Goal: Information Seeking & Learning: Learn about a topic

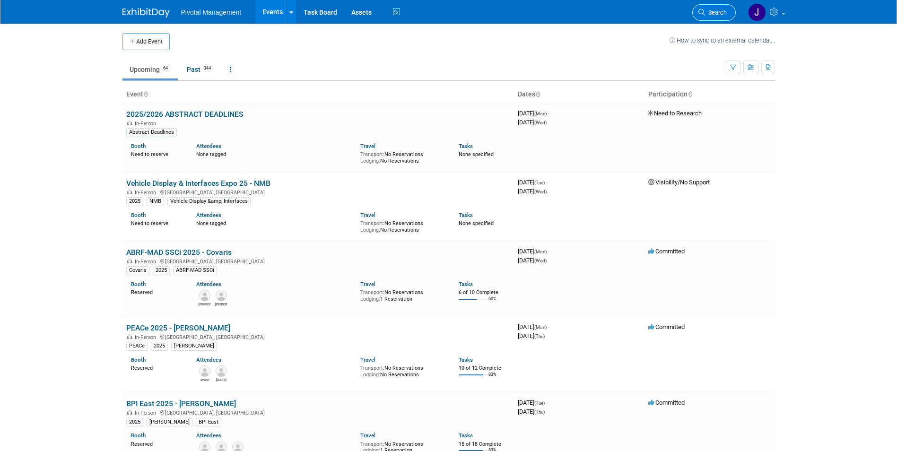
click at [712, 14] on span "Search" at bounding box center [716, 12] width 22 height 7
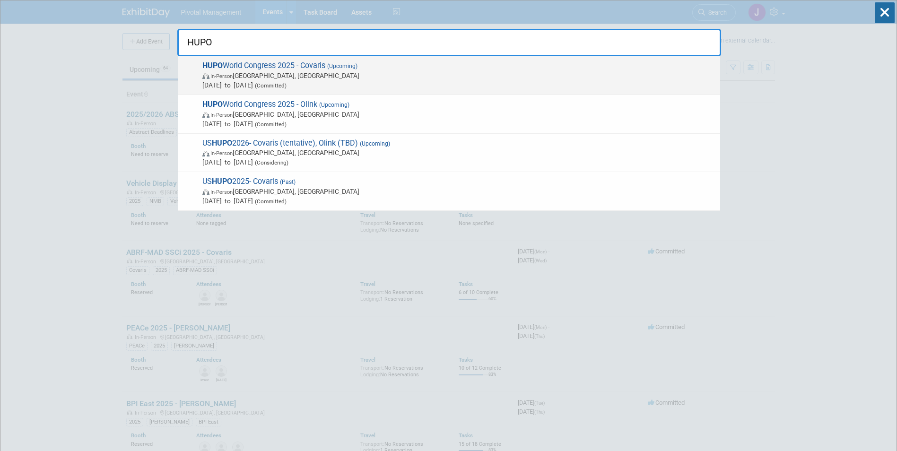
type input "HUPO"
click at [371, 83] on span "[DATE] to [DATE] (Committed)" at bounding box center [458, 84] width 513 height 9
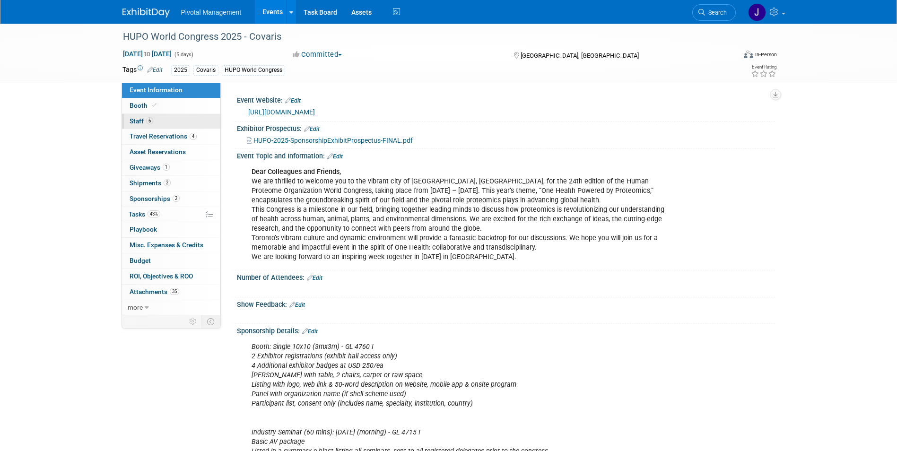
click at [195, 122] on link "6 Staff 6" at bounding box center [171, 121] width 98 height 15
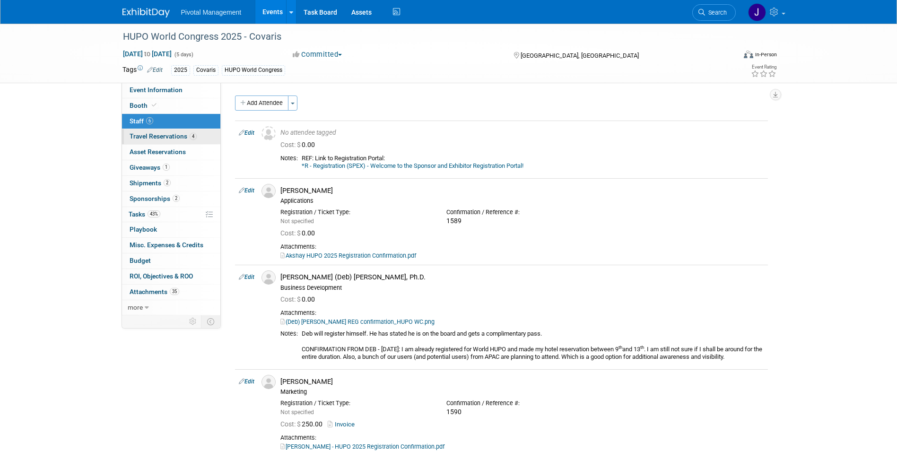
click at [191, 129] on link "4 Travel Reservations 4" at bounding box center [171, 136] width 98 height 15
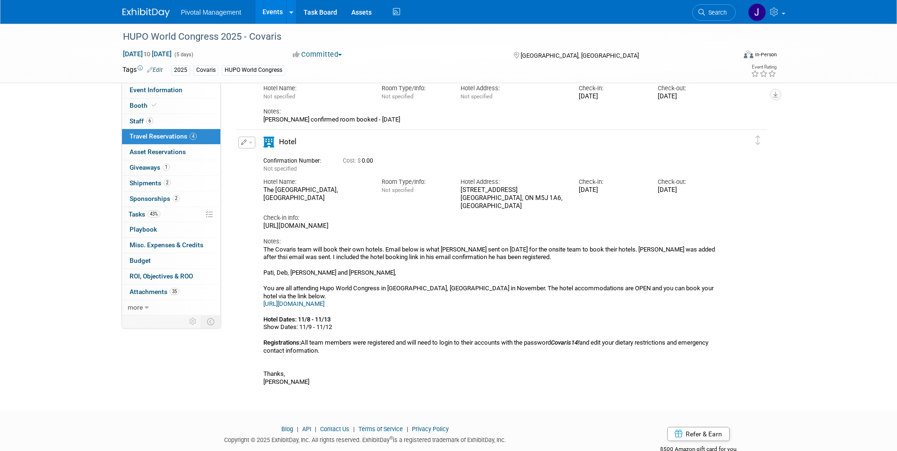
scroll to position [295, 0]
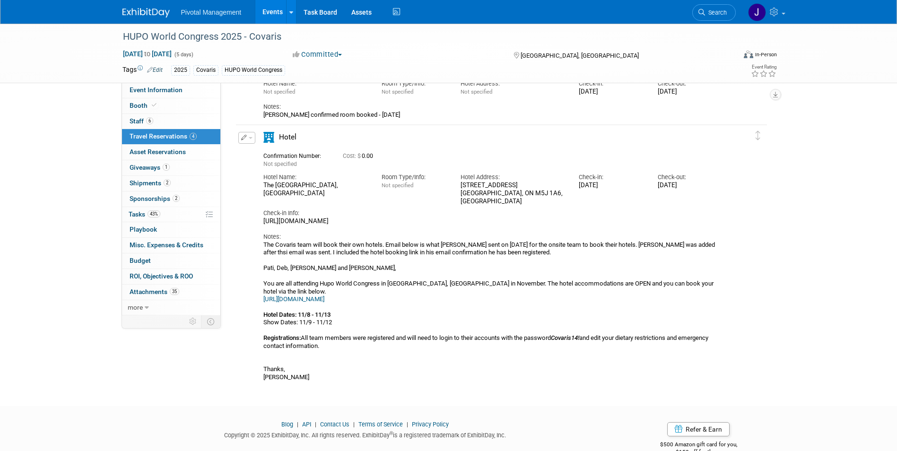
click at [325, 296] on link "https://book.passkey.com/event/50994915/owner/14756890/home" at bounding box center [294, 299] width 61 height 7
click at [185, 86] on link "Event Information" at bounding box center [171, 90] width 98 height 15
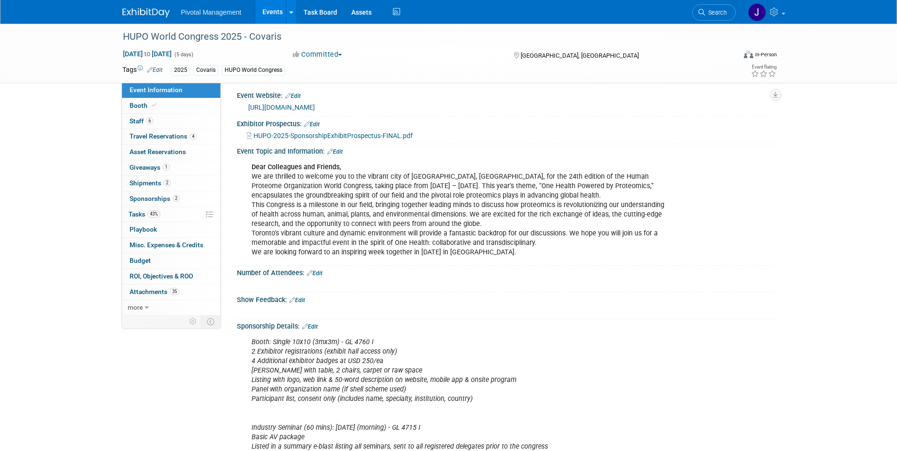
scroll to position [0, 0]
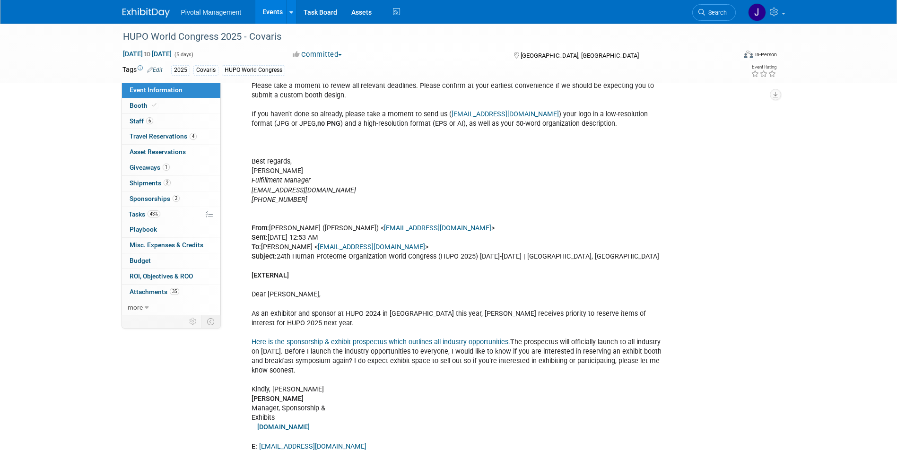
click at [456, 219] on div "Chelsea Prangnell Manager, Corporate Partnerships HUPO-partnerships@icsevents.c…" at bounding box center [458, 219] width 426 height 494
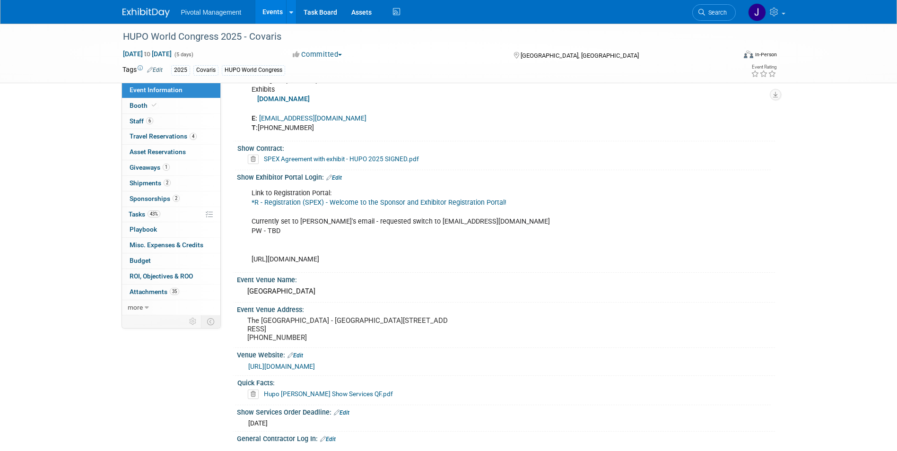
scroll to position [1264, 0]
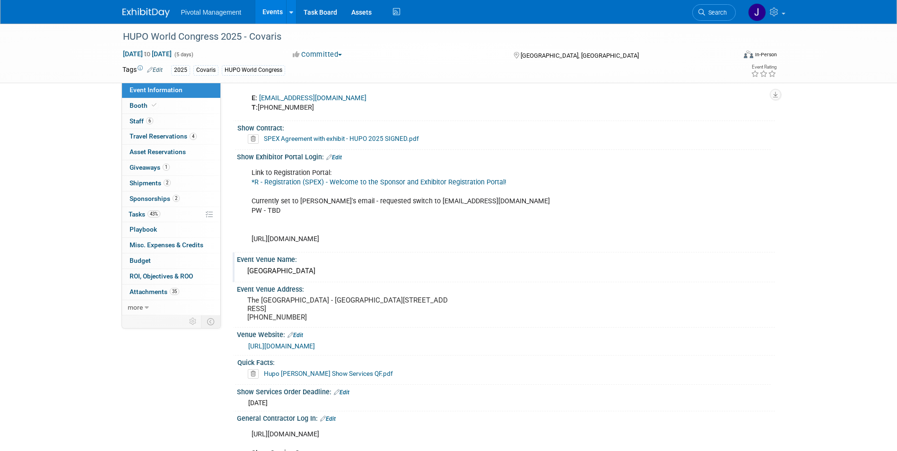
click at [325, 270] on div "Westin Harbour Castle" at bounding box center [506, 271] width 524 height 15
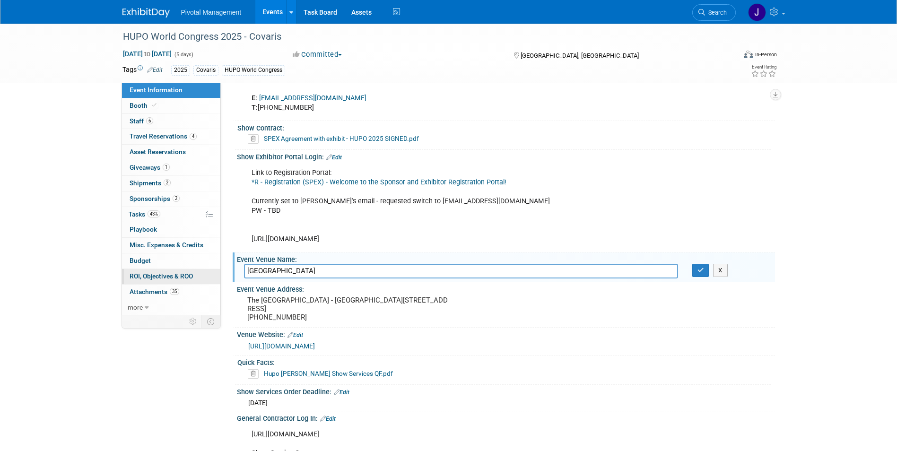
drag, startPoint x: 322, startPoint y: 270, endPoint x: 219, endPoint y: 270, distance: 103.6
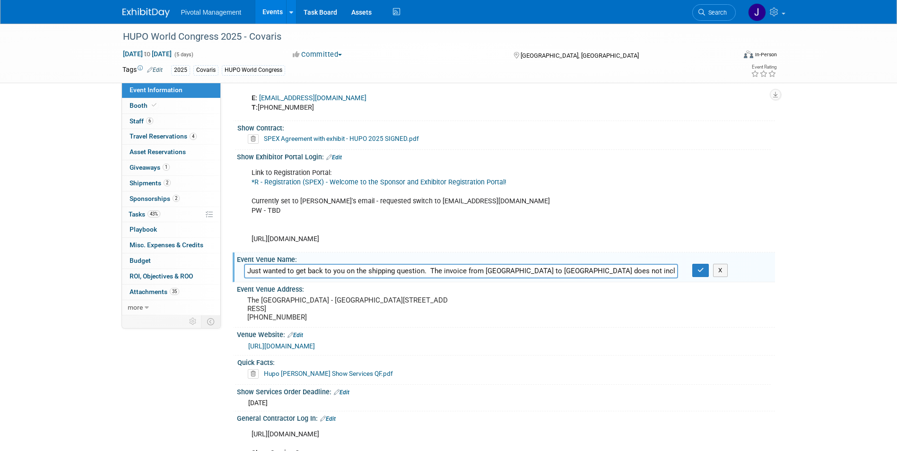
scroll to position [0, 773]
type input "Westin Harbour Castle"
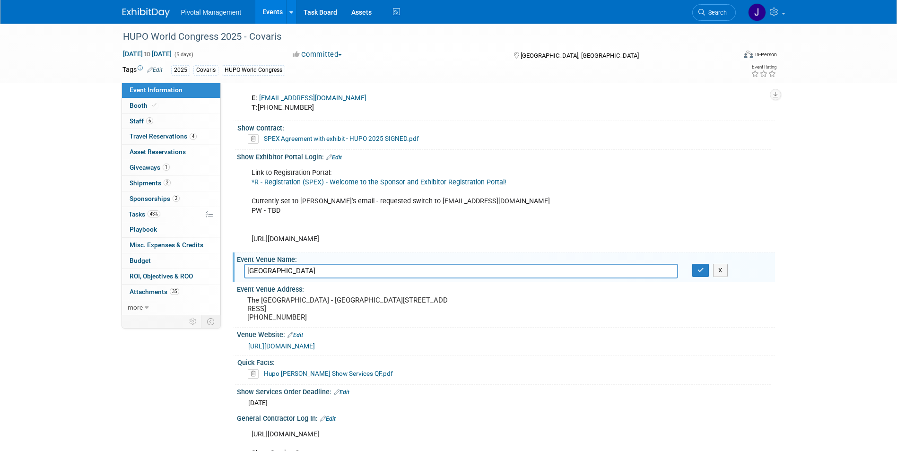
scroll to position [0, 0]
click at [603, 176] on div "Link to Registration Portal: *R - Registration (SPEX) - Welcome to the Sponsor …" at bounding box center [458, 207] width 426 height 86
click at [698, 271] on icon "button" at bounding box center [701, 270] width 7 height 6
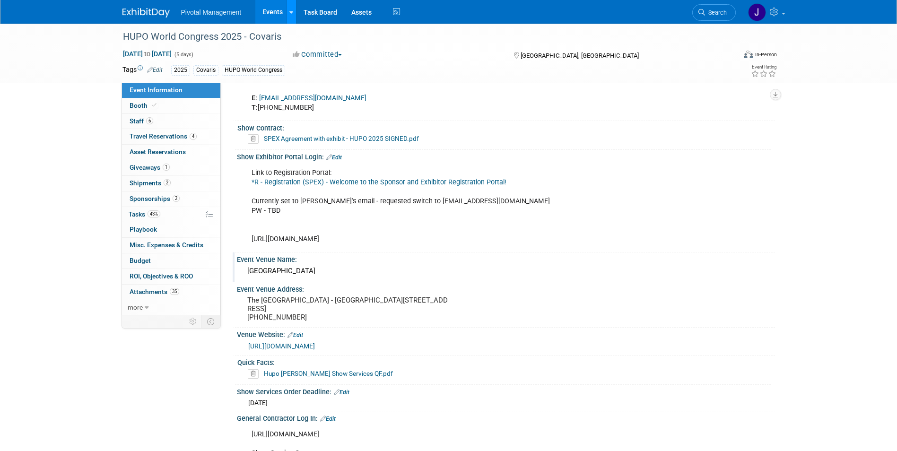
drag, startPoint x: 275, startPoint y: 5, endPoint x: 287, endPoint y: 6, distance: 11.9
click at [275, 5] on link "Events" at bounding box center [272, 12] width 35 height 24
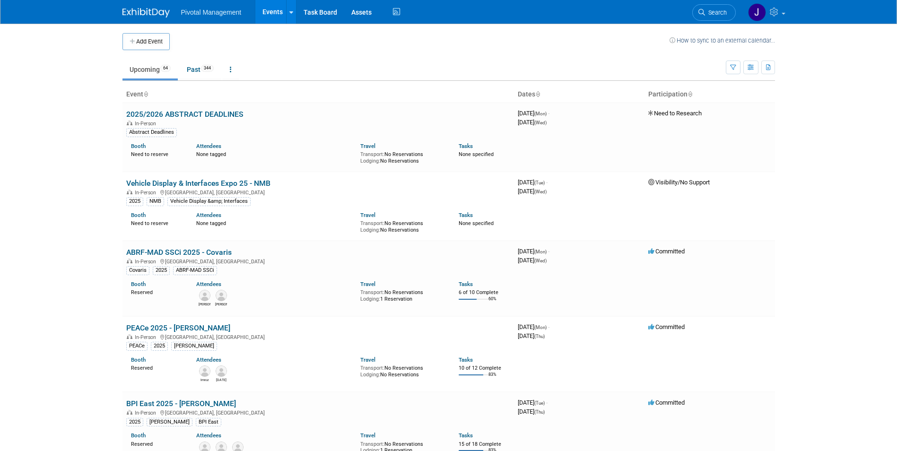
click at [717, 12] on span "Search" at bounding box center [716, 12] width 22 height 7
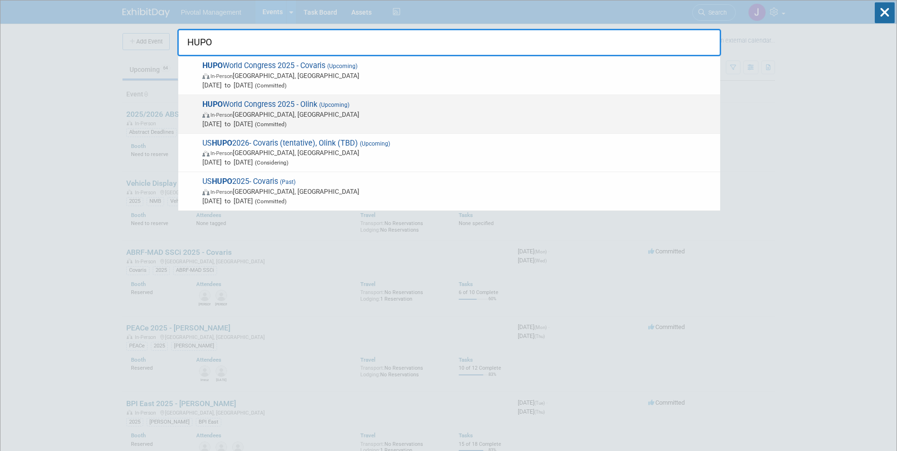
type input "HUPO"
click at [450, 125] on span "[DATE] to [DATE] (Committed)" at bounding box center [458, 123] width 513 height 9
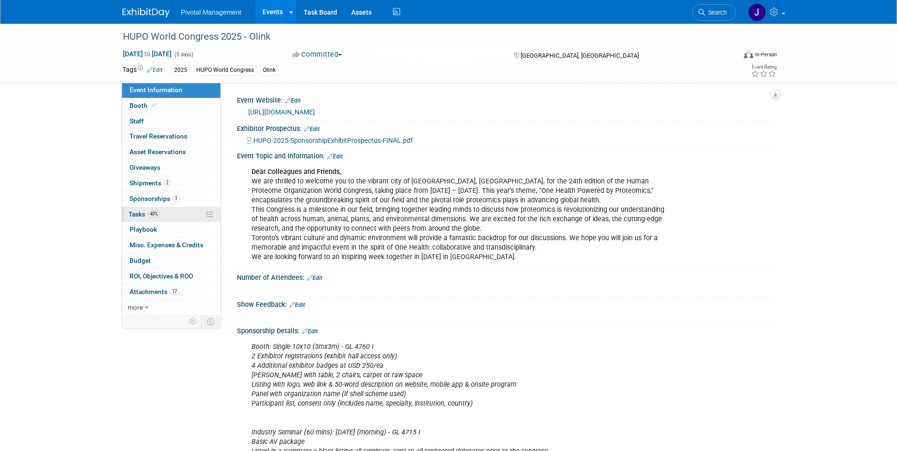
click at [170, 212] on link "40% Tasks 40%" at bounding box center [171, 214] width 98 height 15
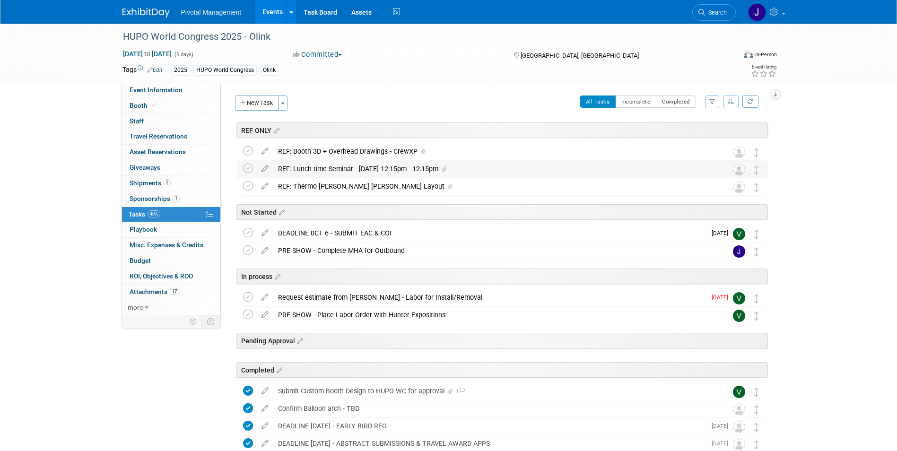
click at [359, 169] on div "REF: Lunch time Seminar - Nov 11, 12:15pm - 12:15pm" at bounding box center [493, 169] width 441 height 16
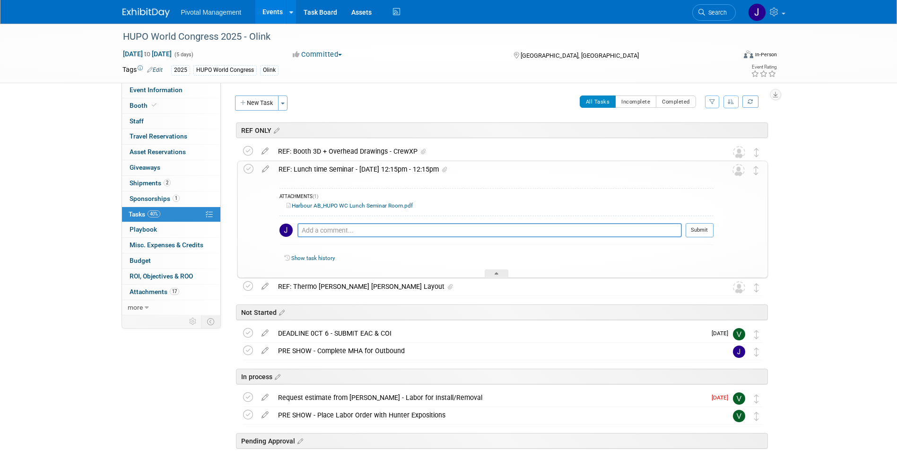
click at [368, 202] on link "Harbour AB_HUPO WC Lunch Seminar Room.pdf" at bounding box center [350, 205] width 126 height 7
drag, startPoint x: 156, startPoint y: 212, endPoint x: 171, endPoint y: 212, distance: 14.7
click at [156, 212] on span "40%" at bounding box center [154, 214] width 13 height 7
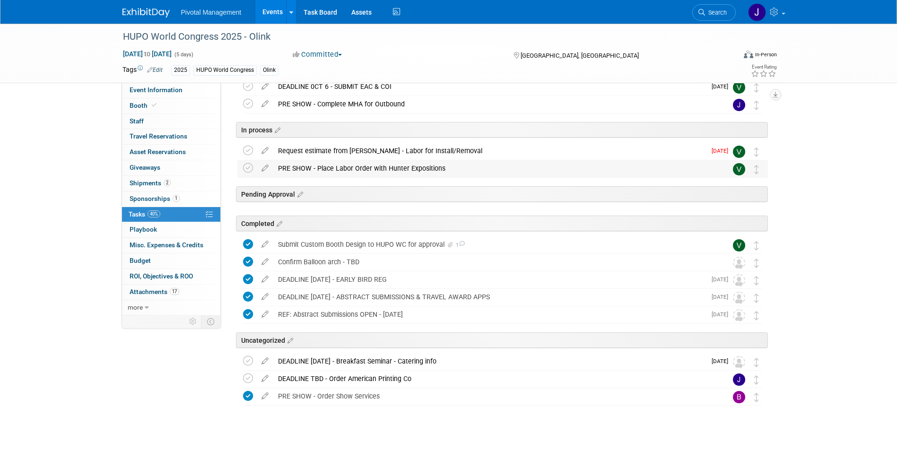
scroll to position [159, 0]
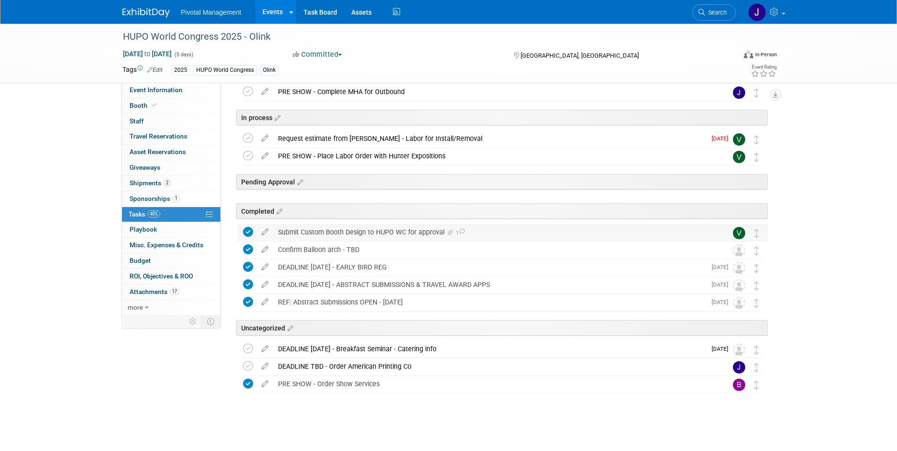
click at [354, 230] on div "Submit Custom Booth Design to HUPO WC for approval 1" at bounding box center [493, 232] width 441 height 16
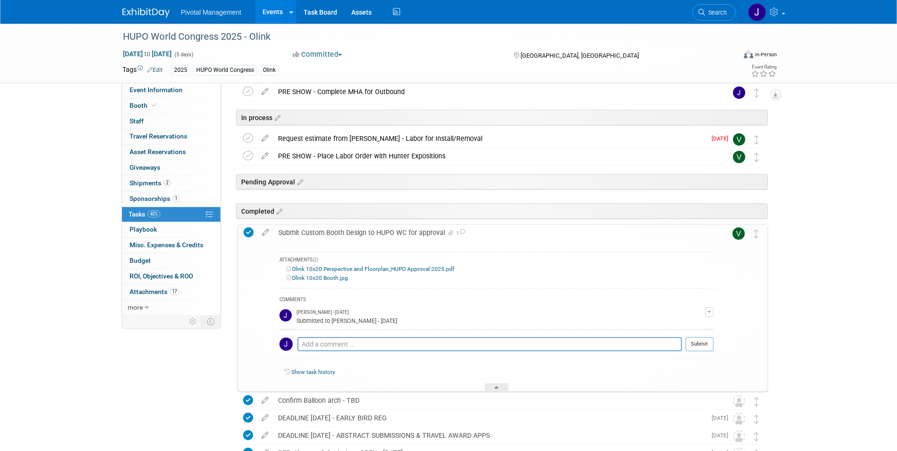
click at [354, 230] on div "Submit Custom Booth Design to HUPO WC for approval 1" at bounding box center [494, 233] width 440 height 16
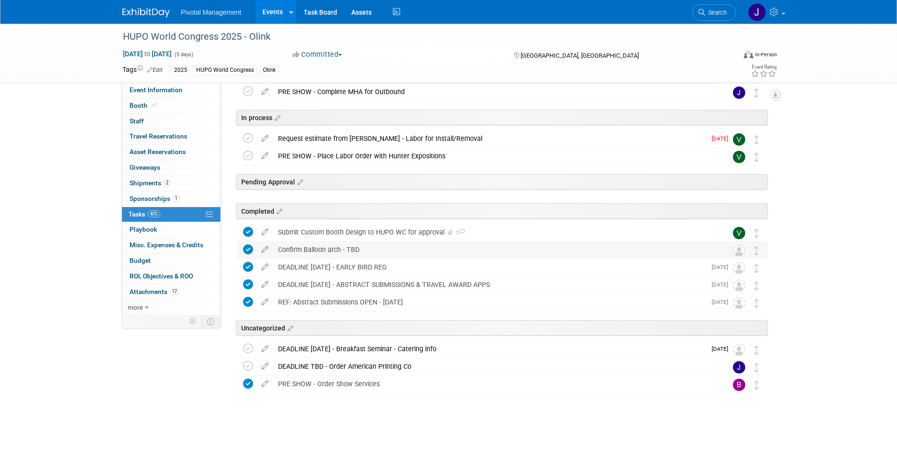
click at [352, 245] on div "Confirm Balloon arch - TBD" at bounding box center [493, 250] width 441 height 16
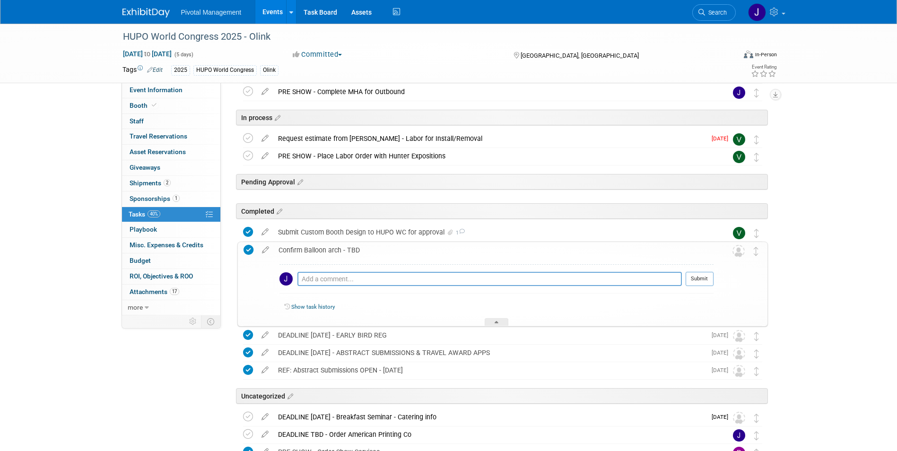
click at [352, 244] on div "Confirm Balloon arch - TBD" at bounding box center [494, 250] width 440 height 16
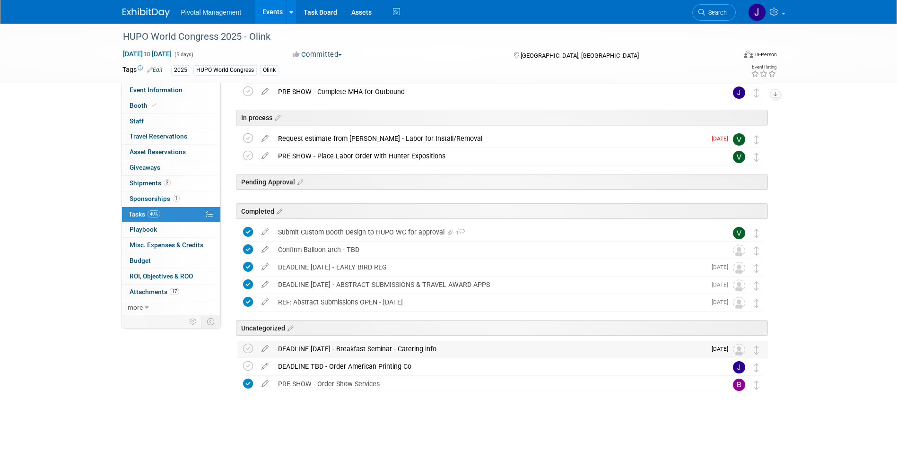
click at [433, 352] on div "DEADLINE OCT 28 - Breakfast Seminar - Catering info" at bounding box center [489, 349] width 433 height 16
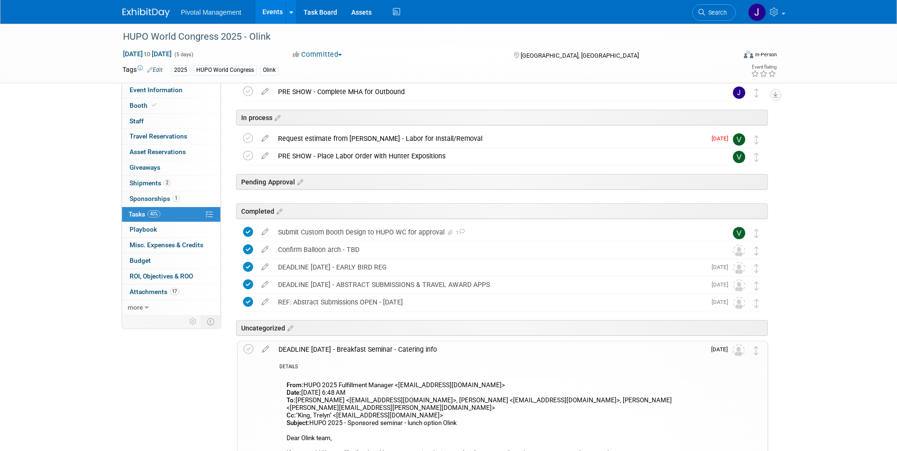
click at [433, 352] on div "DEADLINE OCT 28 - Breakfast Seminar - Catering info" at bounding box center [490, 350] width 432 height 16
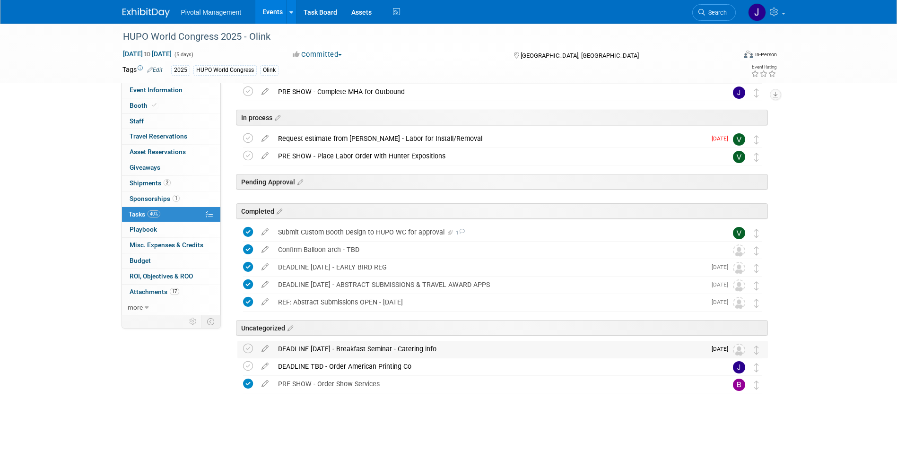
click at [405, 344] on div "DEADLINE OCT 28 - Breakfast Seminar - Catering info" at bounding box center [489, 349] width 433 height 16
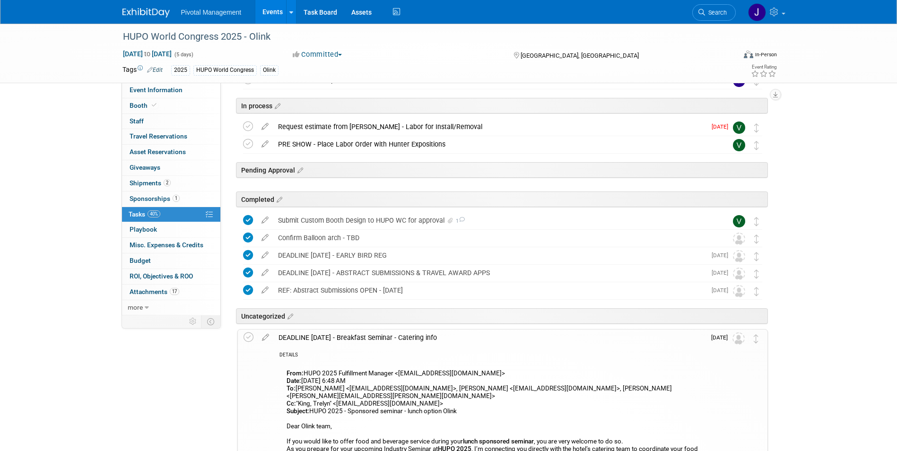
scroll to position [173, 0]
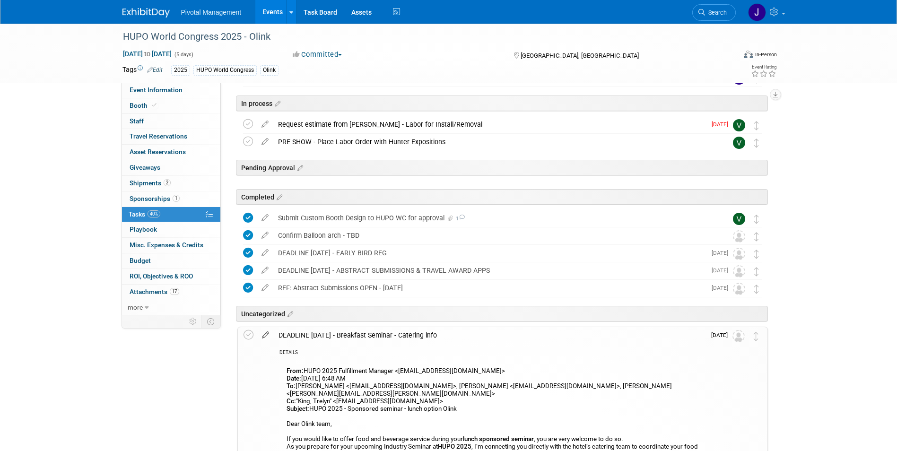
click at [266, 335] on icon at bounding box center [265, 333] width 17 height 12
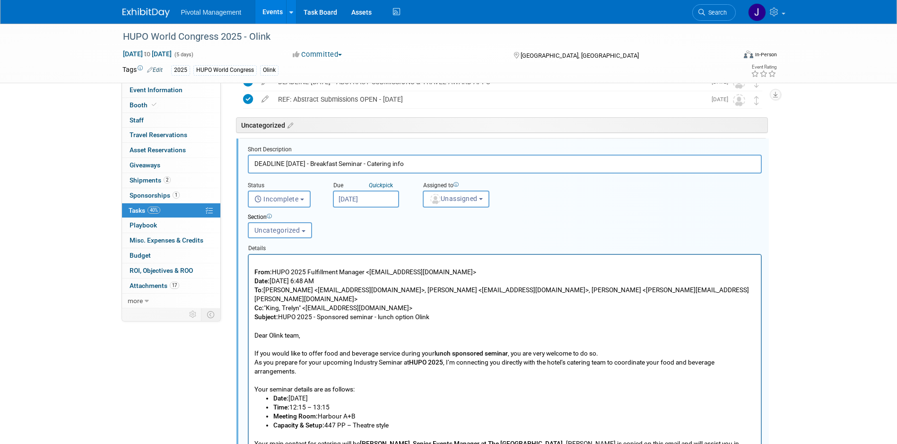
scroll to position [0, 0]
drag, startPoint x: 339, startPoint y: 161, endPoint x: 313, endPoint y: 161, distance: 26.5
click at [313, 161] on input "DEADLINE OCT 28 - Breakfast Seminar - Catering info" at bounding box center [505, 164] width 514 height 18
type input "DEADLINE OCT 28 - Lunch Seminar - Catering info"
click at [460, 333] on p "From: HUPO 2025 Fulfillment Manager <hupo2025-fulfillment@icsevents.com> Date: …" at bounding box center [504, 325] width 501 height 135
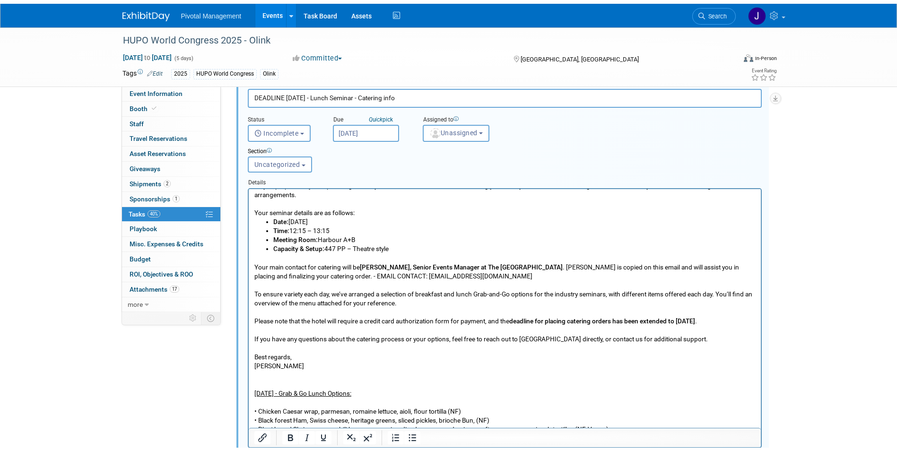
scroll to position [551, 0]
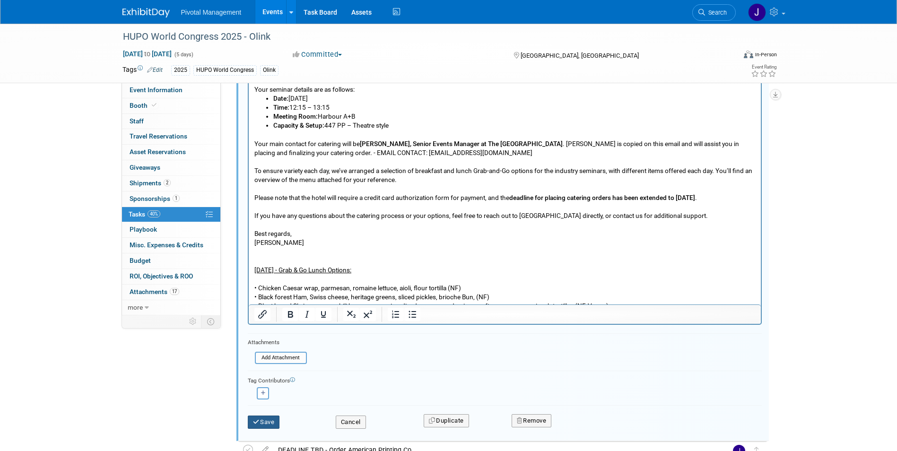
click at [263, 422] on button "Save" at bounding box center [264, 422] width 32 height 13
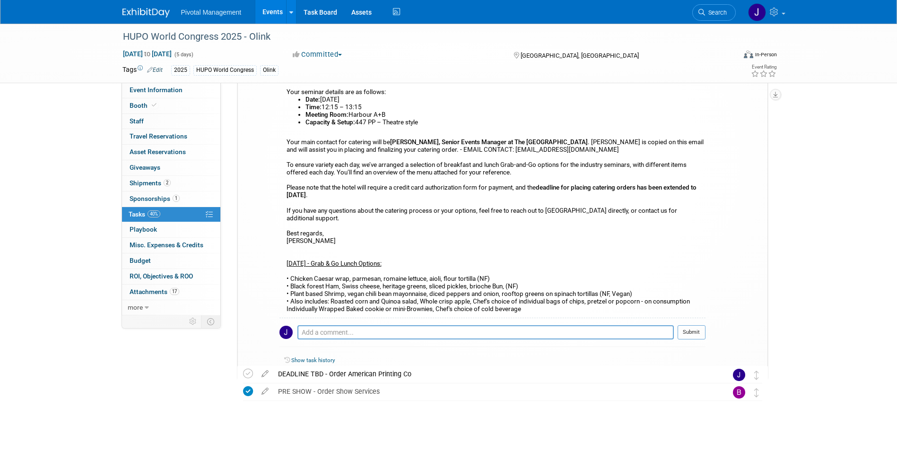
click at [173, 89] on span "Event Information" at bounding box center [156, 90] width 53 height 8
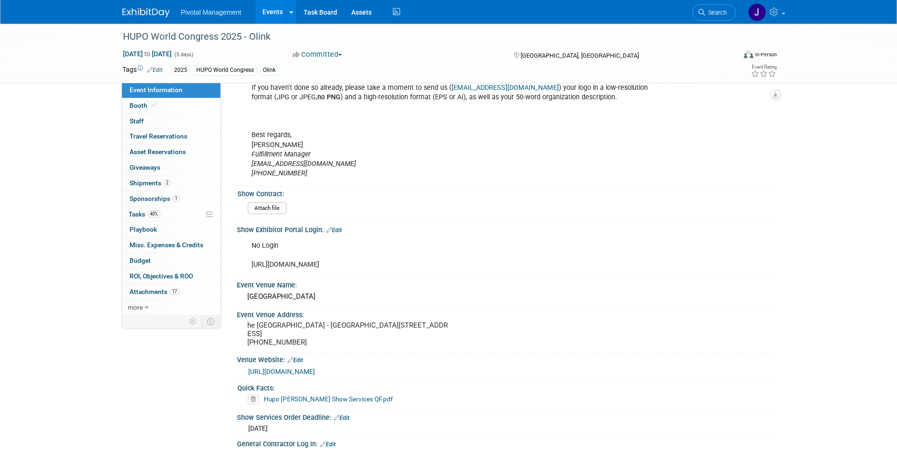
scroll to position [959, 0]
drag, startPoint x: 250, startPoint y: 267, endPoint x: 536, endPoint y: 267, distance: 286.2
click at [536, 267] on div "No Login https://robinsonevents.ca/rd_ek_kit/1736875675973x182303177272459260?e…" at bounding box center [458, 257] width 426 height 38
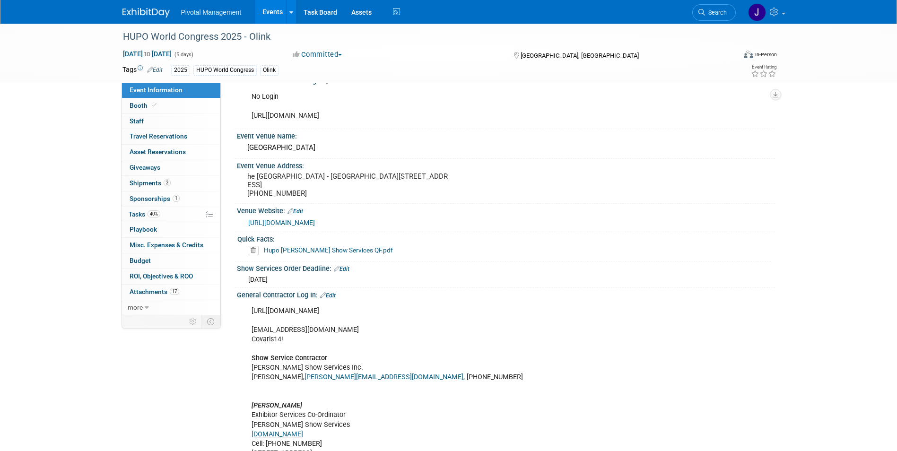
scroll to position [1111, 0]
click at [247, 175] on pre "he Westin Harbour Castle - Metro Ballroom 1 Harbour Square Toronto ON M5J 1A6 +…" at bounding box center [348, 184] width 203 height 26
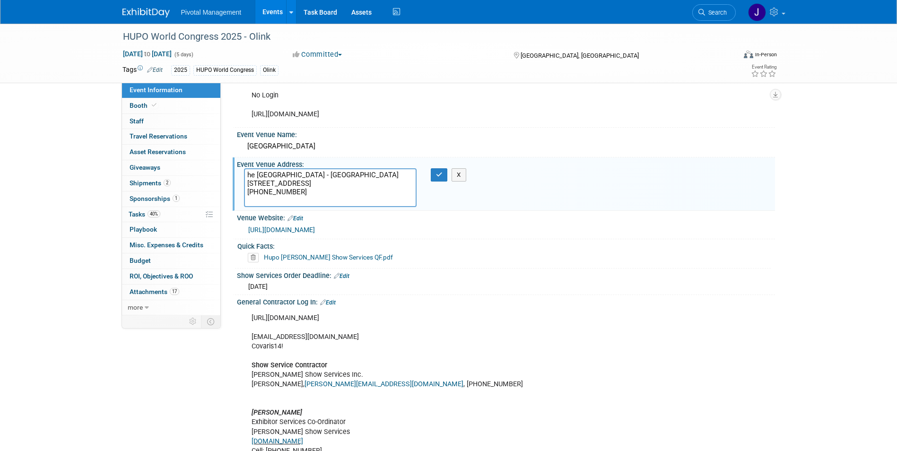
drag, startPoint x: 257, startPoint y: 174, endPoint x: 229, endPoint y: 171, distance: 27.6
click at [229, 171] on div "Event Information Event Info Booth Booth 0 Staff 0 Staff 0 Travel Reservations …" at bounding box center [448, 203] width 667 height 2583
type textarea "Westin Harbour Castle - Metro Ballroom 1 Harbour Square Toronto ON M5J 1A6 +1 4…"
click at [432, 176] on button "button" at bounding box center [439, 174] width 17 height 13
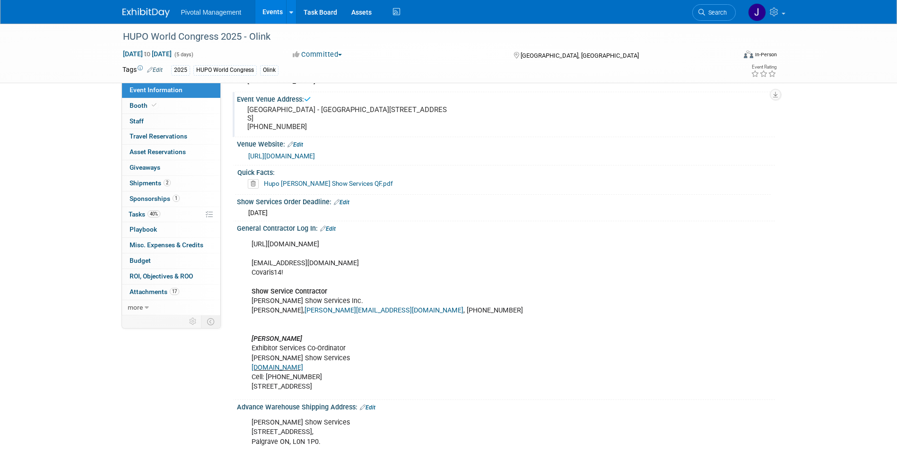
scroll to position [1210, 0]
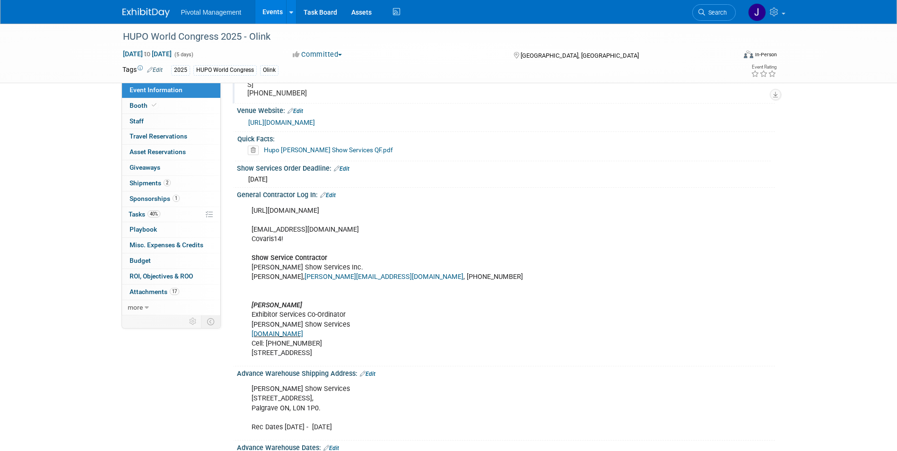
click at [339, 220] on div "https://robinsonevents.ca/rd_ek_kit/1736875675973x182303177272459260?event=1736…" at bounding box center [458, 282] width 426 height 161
copy div "https://robinsonevents.ca/rd_ek_kit/1736875675973x182303177272459260?event=1736…"
click at [176, 112] on link "Booth" at bounding box center [171, 105] width 98 height 15
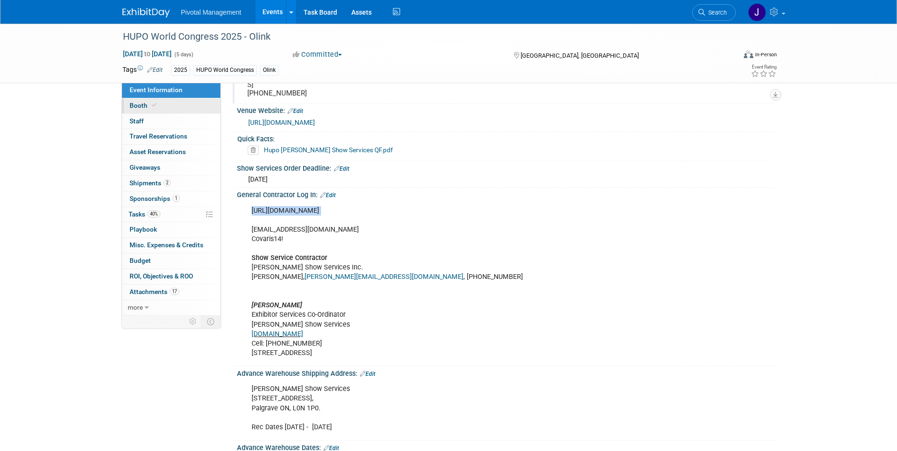
scroll to position [0, 0]
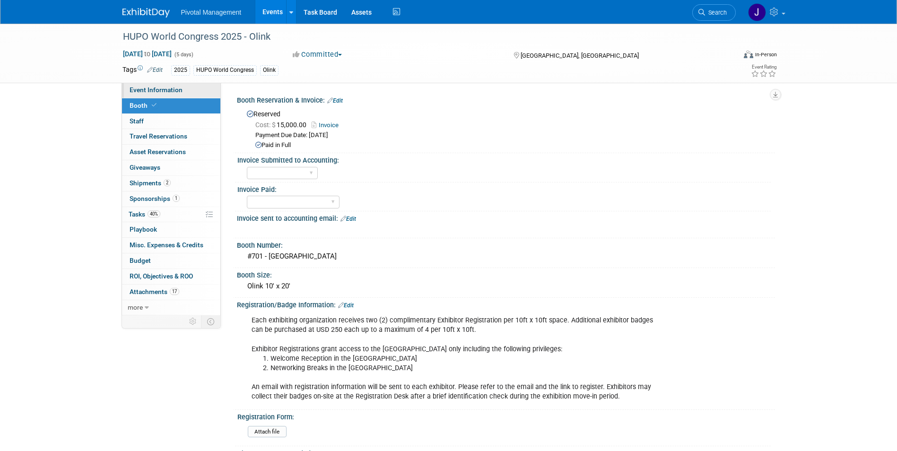
click at [180, 92] on span "Event Information" at bounding box center [156, 90] width 53 height 8
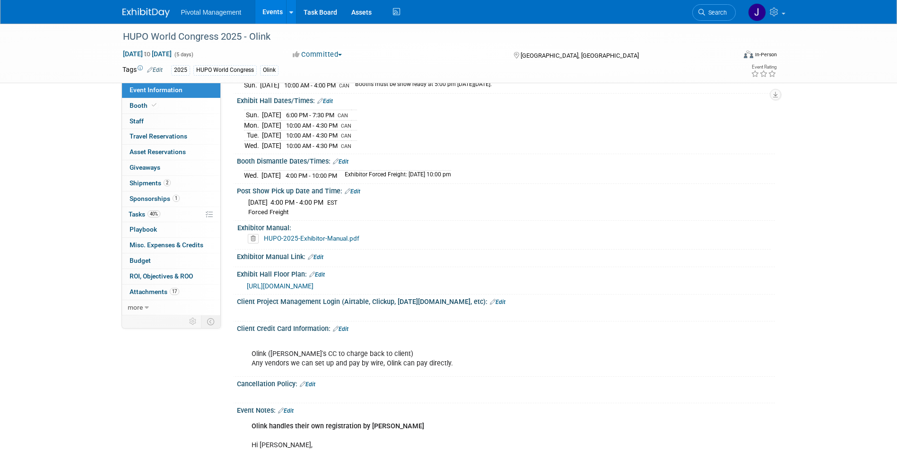
scroll to position [1760, 0]
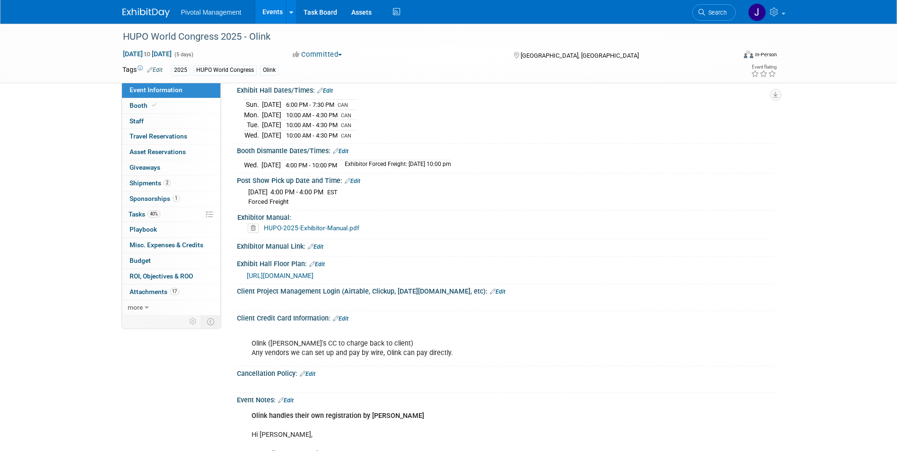
click at [314, 280] on span "https://icsevents.eventsair.com/ExhibitionPortal/hupo2025/exhibitor-portal/floo…" at bounding box center [280, 276] width 67 height 8
click at [334, 232] on link "HUPO-2025-Exhibitor-Manual.pdf" at bounding box center [312, 228] width 96 height 8
click at [169, 214] on link "40% Tasks 40%" at bounding box center [171, 214] width 98 height 15
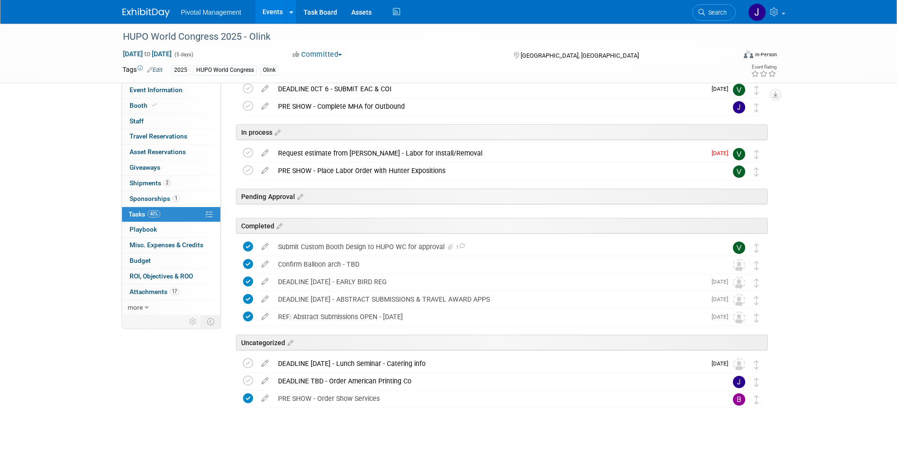
scroll to position [159, 0]
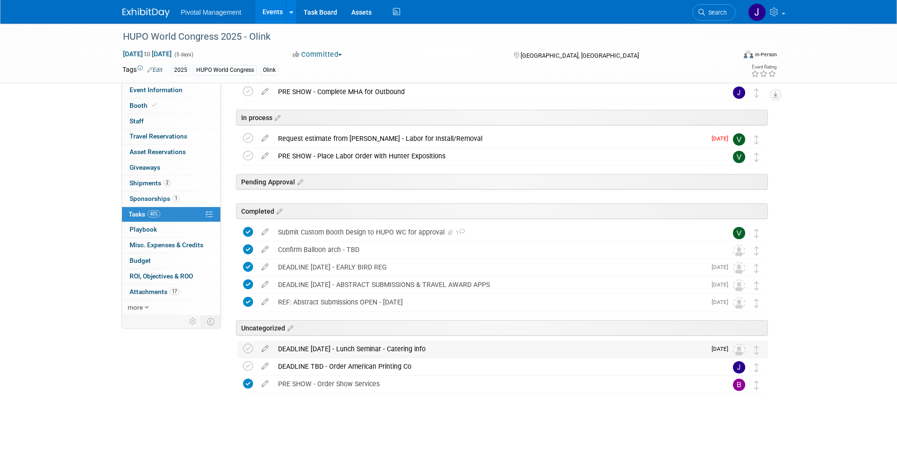
click at [408, 348] on div "DEADLINE OCT 28 - Lunch Seminar - Catering info" at bounding box center [489, 349] width 433 height 16
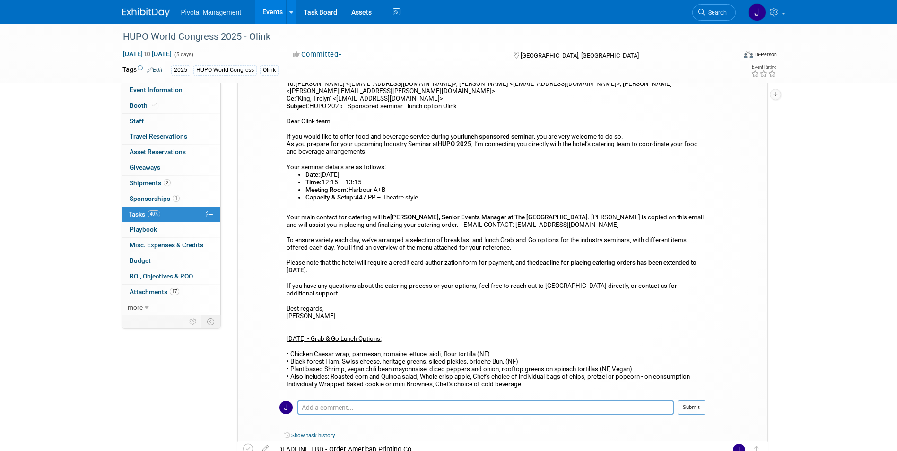
scroll to position [534, 0]
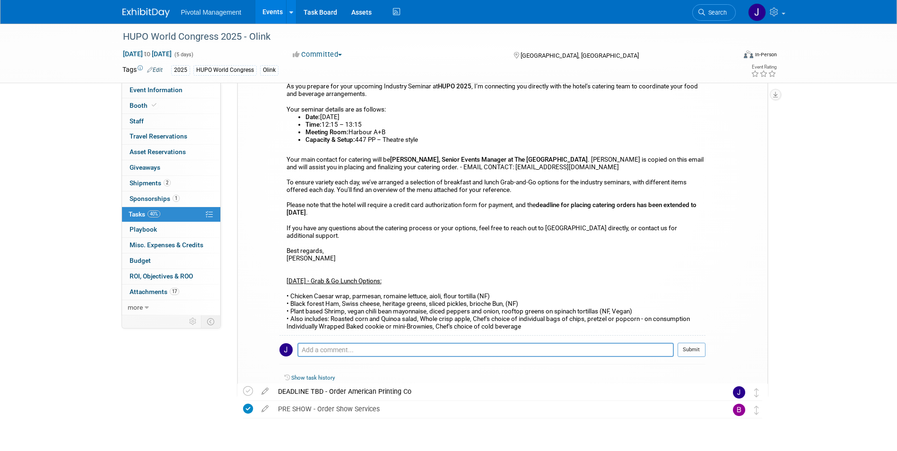
click at [394, 279] on div "From: HUPO 2025 Fulfillment Manager <hupo2025-fulfillment@icsevents.com> Date: …" at bounding box center [493, 166] width 426 height 339
click at [439, 275] on div "From: HUPO 2025 Fulfillment Manager <hupo2025-fulfillment@icsevents.com> Date: …" at bounding box center [493, 166] width 426 height 339
click at [429, 267] on div "From: HUPO 2025 Fulfillment Manager <hupo2025-fulfillment@icsevents.com> Date: …" at bounding box center [493, 166] width 426 height 339
drag, startPoint x: 491, startPoint y: 281, endPoint x: 480, endPoint y: 281, distance: 10.9
click at [480, 281] on div "From: HUPO 2025 Fulfillment Manager <hupo2025-fulfillment@icsevents.com> Date: …" at bounding box center [493, 166] width 426 height 339
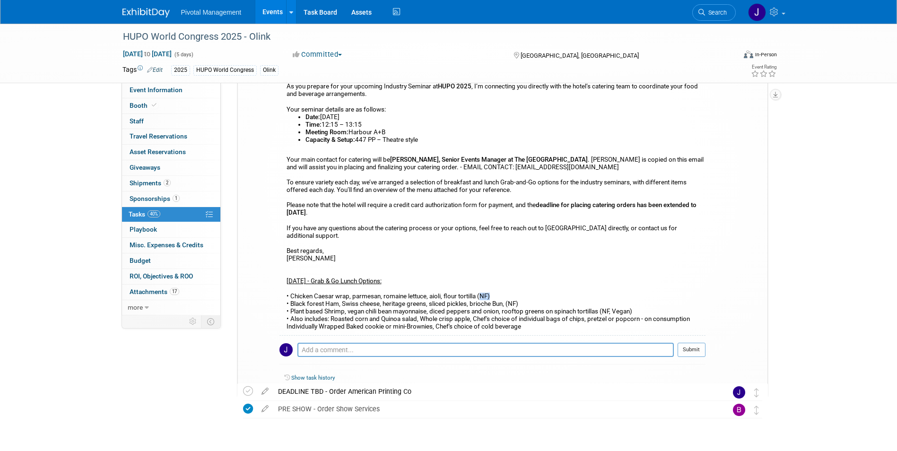
copy div "NF)"
click at [265, 9] on link "Events" at bounding box center [272, 12] width 35 height 24
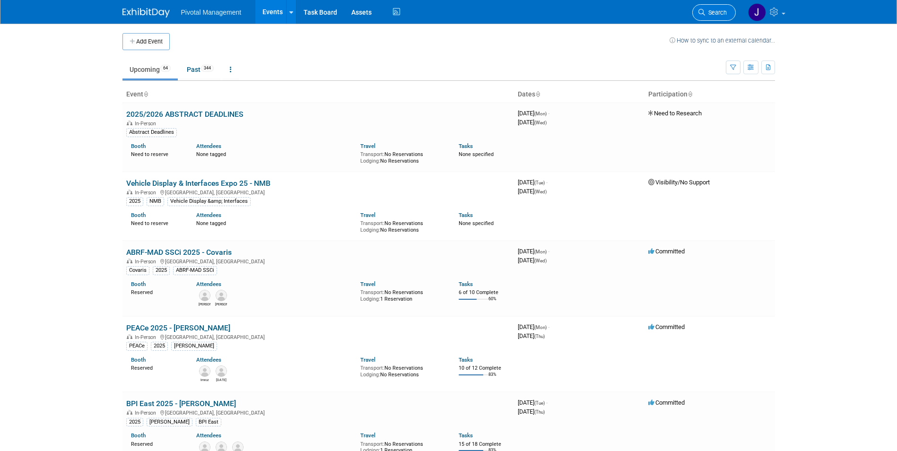
click at [720, 13] on span "Search" at bounding box center [716, 12] width 22 height 7
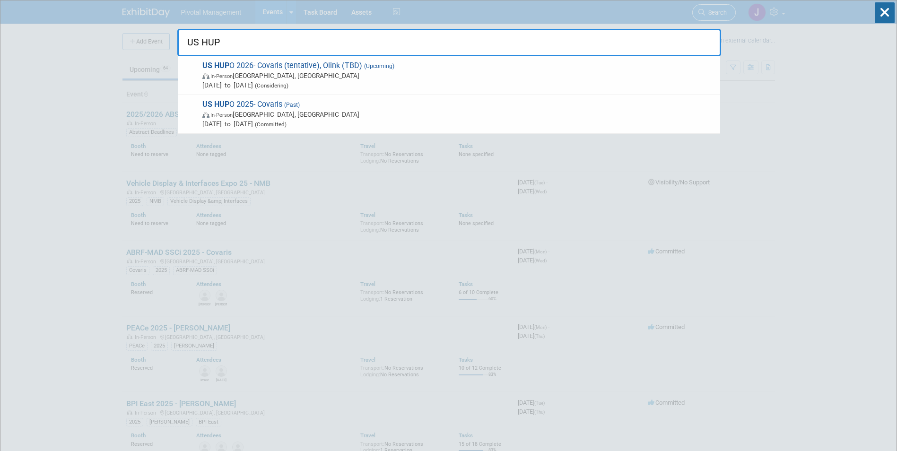
type input "US HUPO"
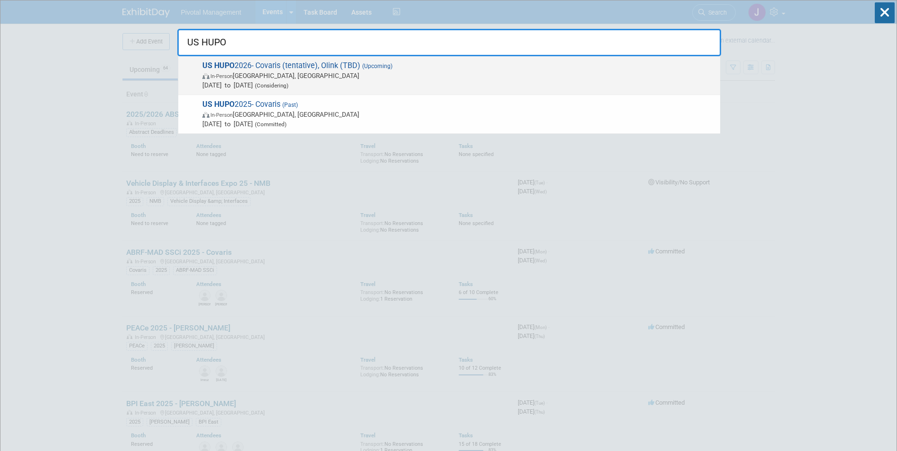
click at [464, 75] on span "In-Person St. Louis, MO" at bounding box center [458, 75] width 513 height 9
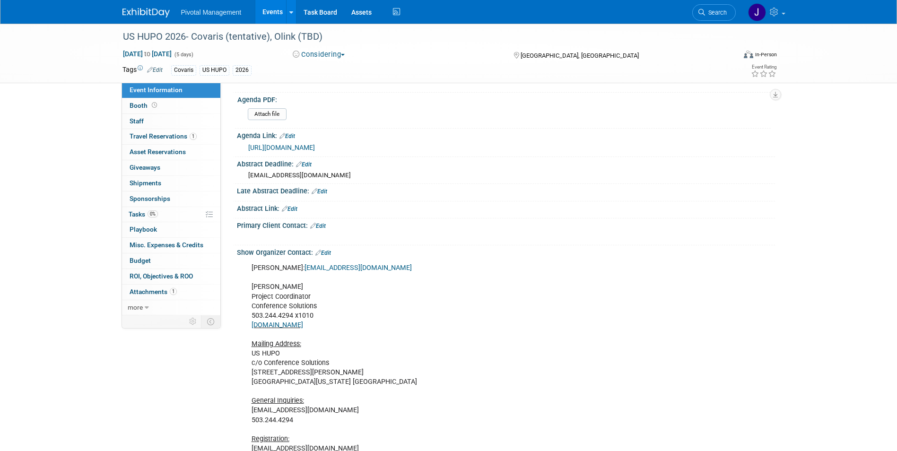
scroll to position [583, 0]
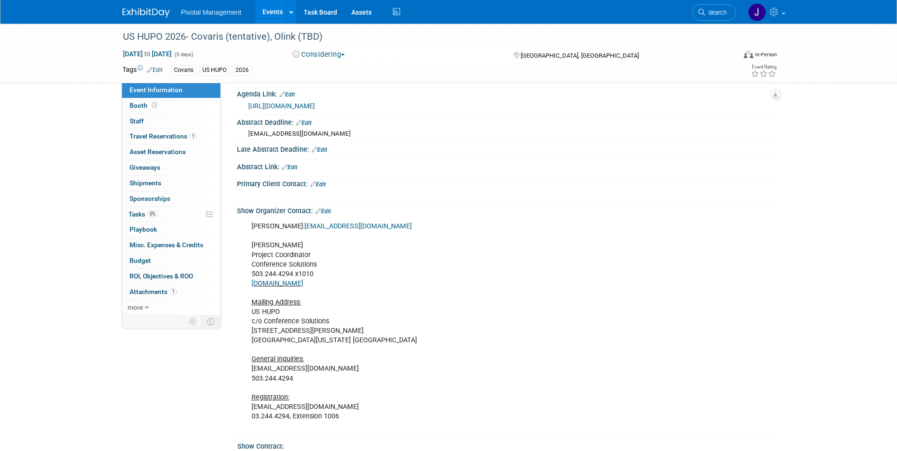
click at [264, 10] on link "Events" at bounding box center [272, 12] width 35 height 24
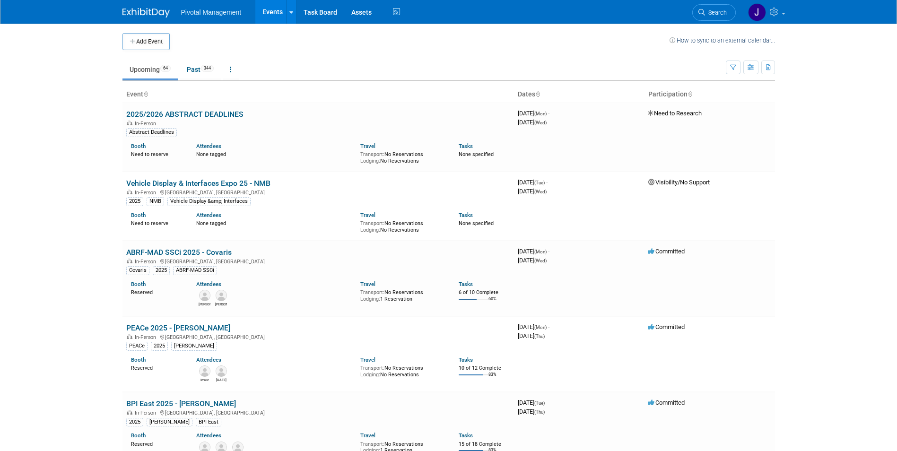
click at [721, 16] on span "Search" at bounding box center [716, 12] width 22 height 7
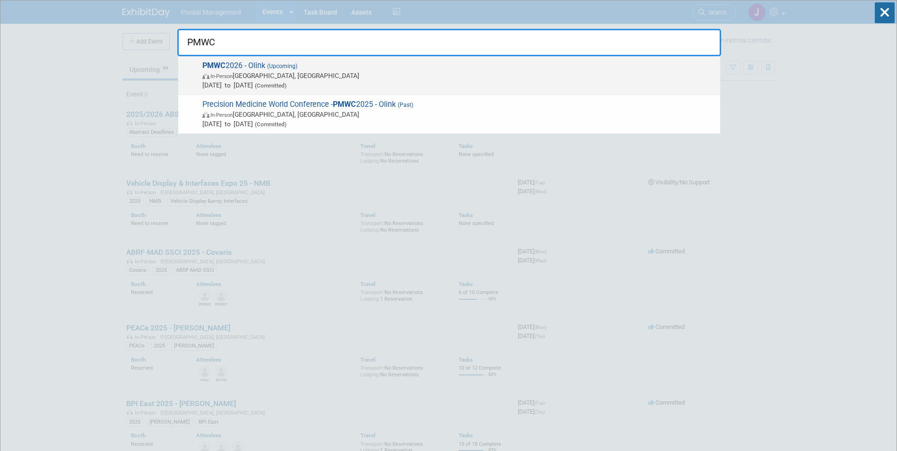
type input "PMWC"
click at [368, 76] on span "In-Person Santa Clara, CA" at bounding box center [458, 75] width 513 height 9
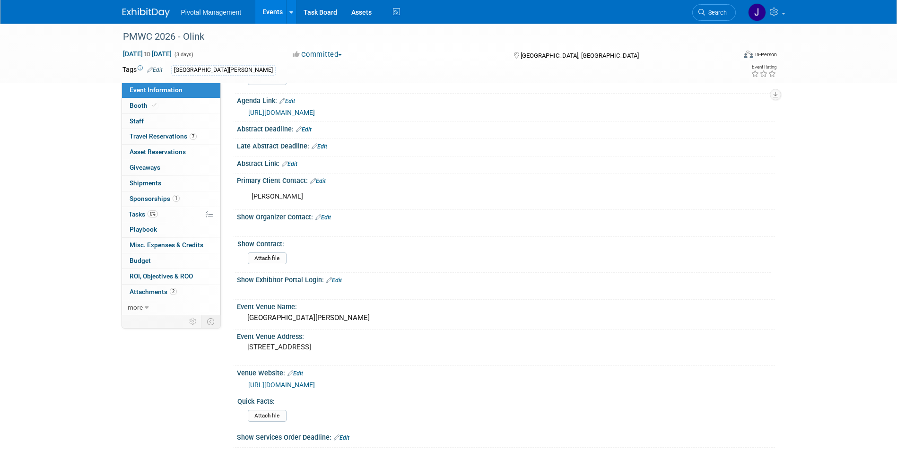
scroll to position [612, 0]
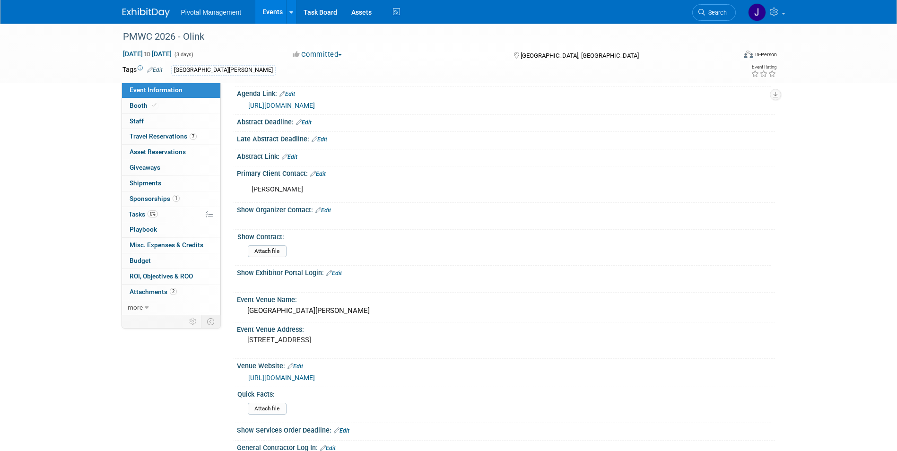
click at [264, 11] on link "Events" at bounding box center [272, 12] width 35 height 24
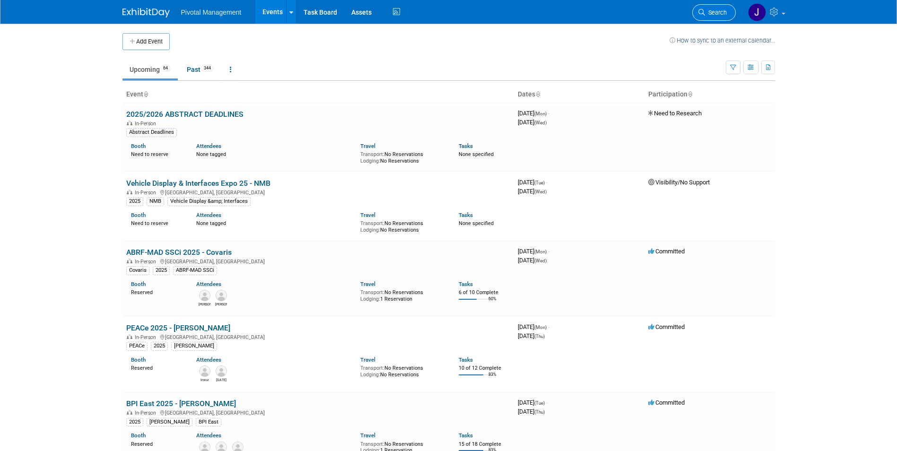
click at [724, 14] on span "Search" at bounding box center [716, 12] width 22 height 7
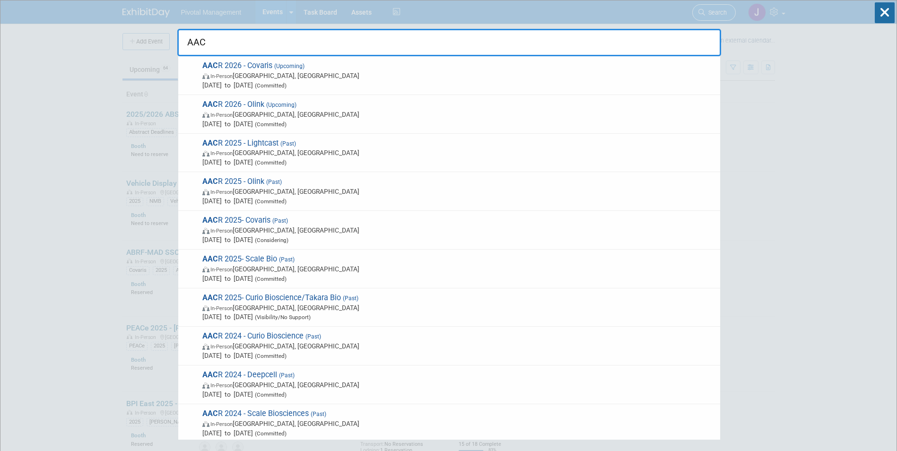
type input "AACR"
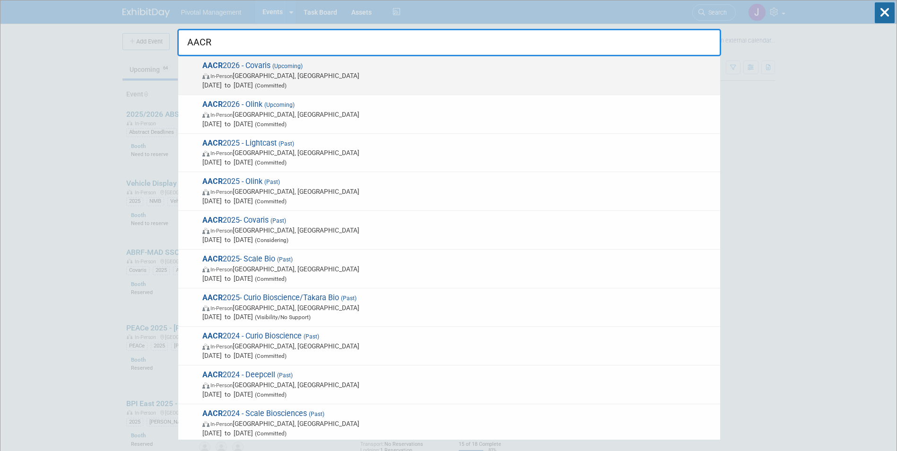
click at [353, 68] on span "AACR 2026 - Covaris (Upcoming) In-Person San Diego, CA Apr 17, 2026 to Apr 22, …" at bounding box center [458, 75] width 516 height 29
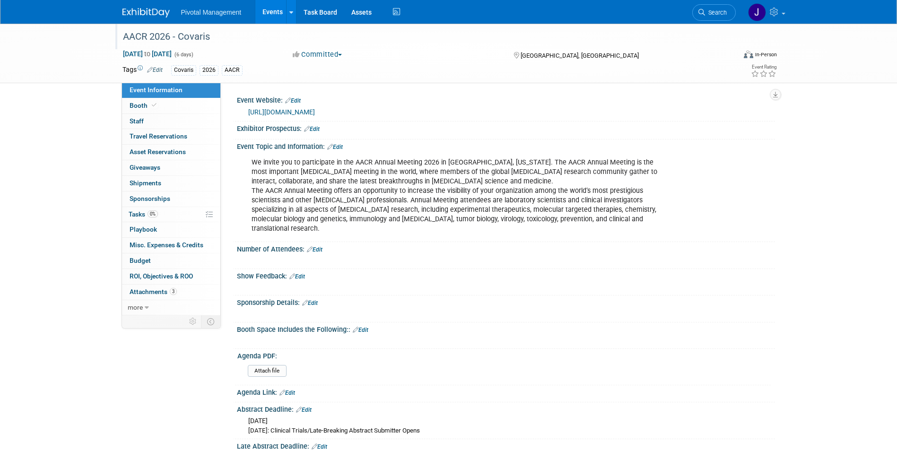
click at [210, 39] on div "AACR 2026 - Covaris" at bounding box center [421, 36] width 602 height 17
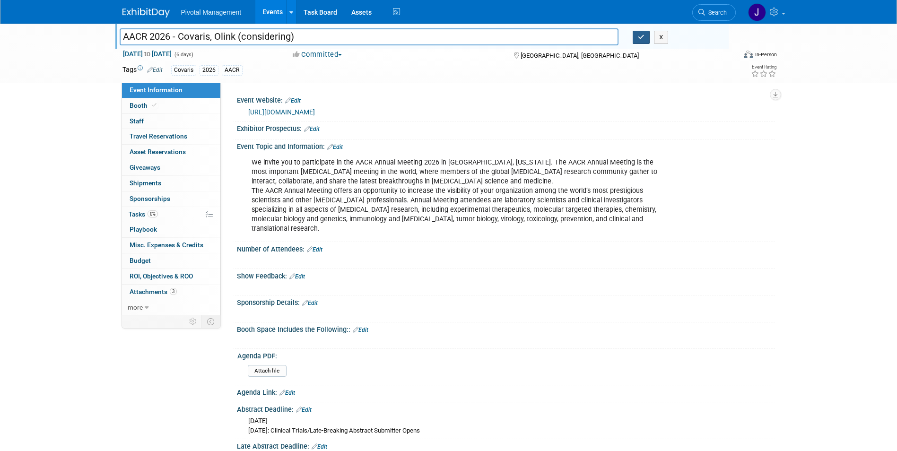
type input "AACR 2026 - Covaris, Olink (considering)"
click at [642, 39] on icon "button" at bounding box center [641, 37] width 7 height 6
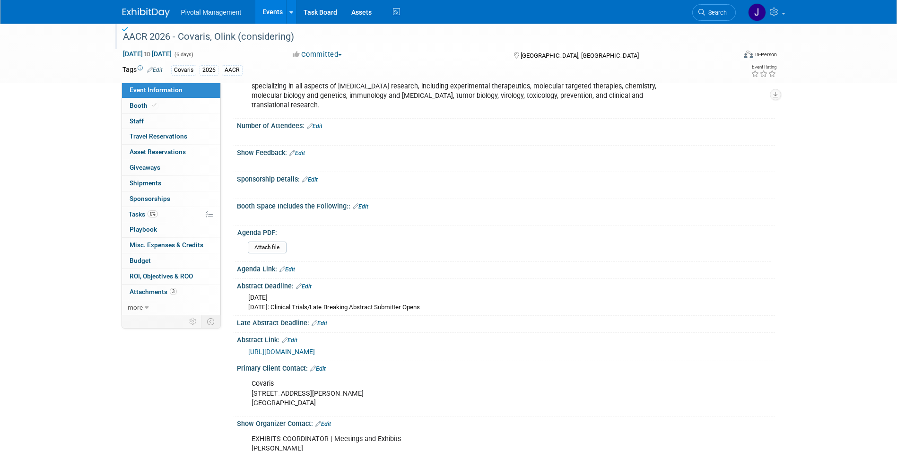
scroll to position [133, 0]
